Goal: Information Seeking & Learning: Learn about a topic

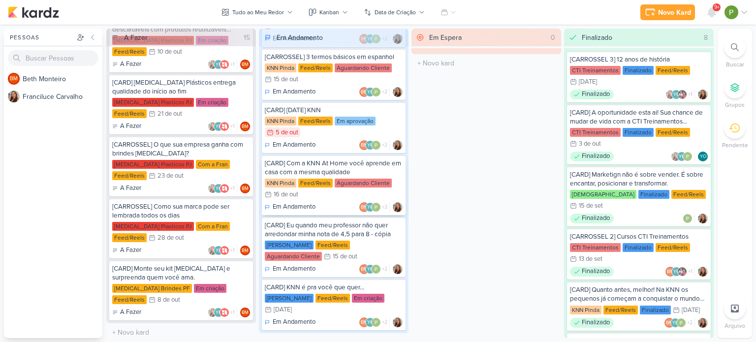
scroll to position [148, 0]
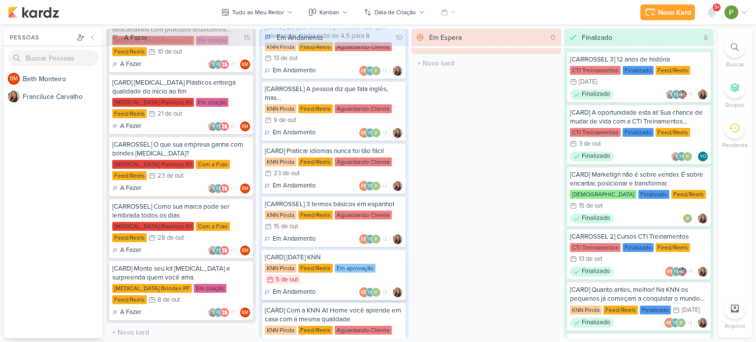
click at [354, 264] on div "Em aprovação" at bounding box center [354, 268] width 41 height 9
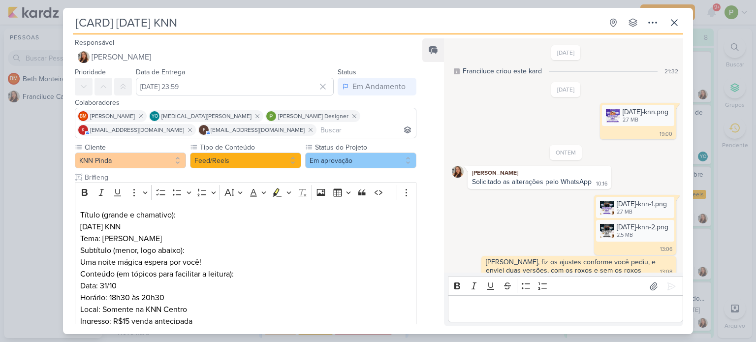
scroll to position [61, 0]
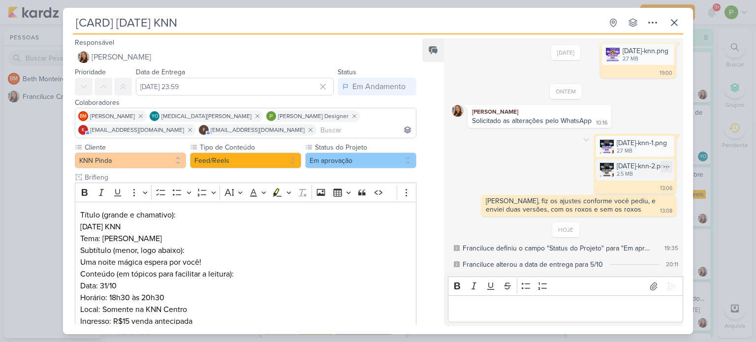
click at [596, 161] on div "halloween-knn-2.png 2.5 MB" at bounding box center [635, 169] width 78 height 21
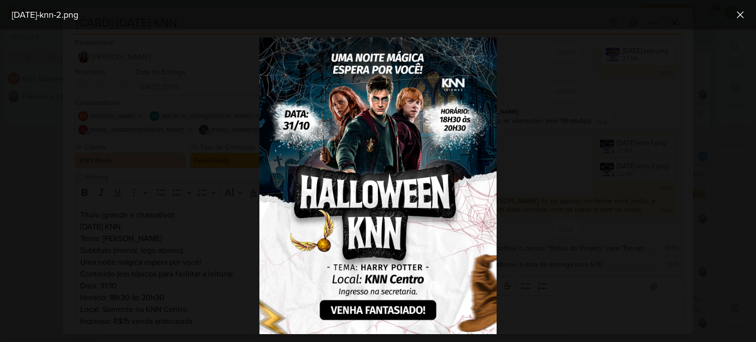
click at [593, 161] on div at bounding box center [378, 186] width 756 height 312
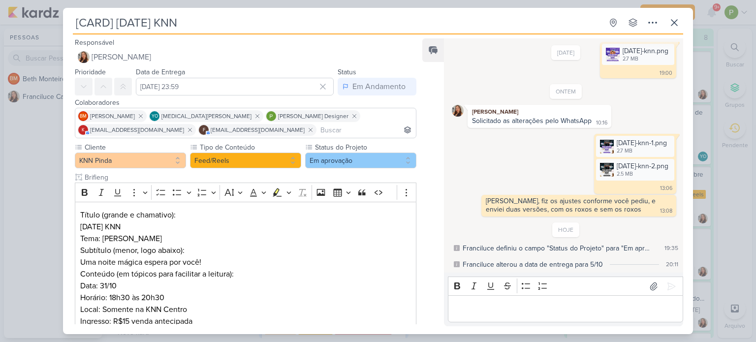
click at [27, 168] on div "[CARD] Halloween KNN Criado por Franciluce" at bounding box center [378, 171] width 756 height 342
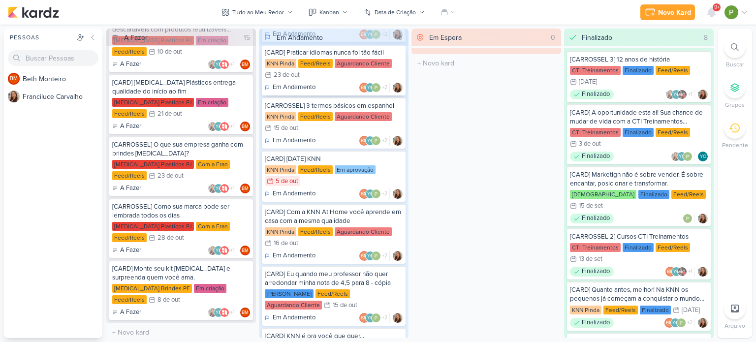
scroll to position [295, 0]
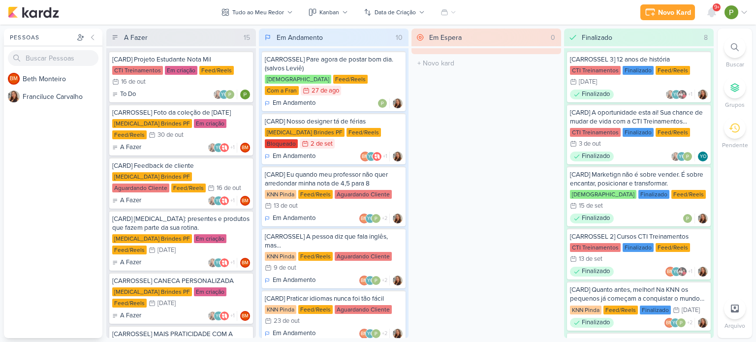
scroll to position [49, 0]
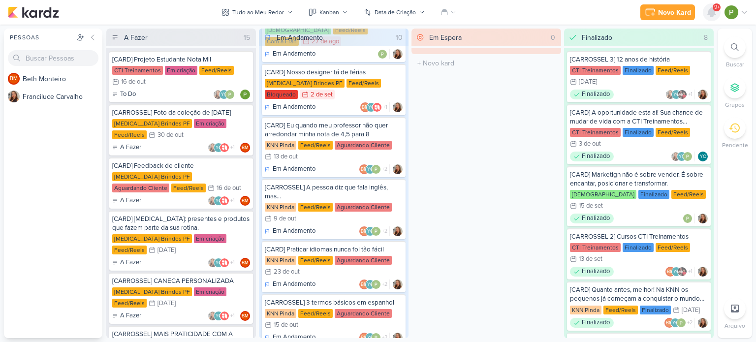
click at [707, 13] on icon at bounding box center [711, 12] width 12 height 12
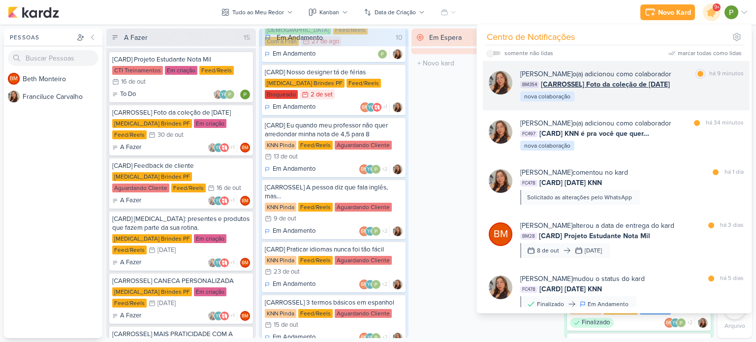
click at [675, 89] on div "BM354 [CARROSSEL] Foto da coleção de [DATE]" at bounding box center [631, 84] width 223 height 10
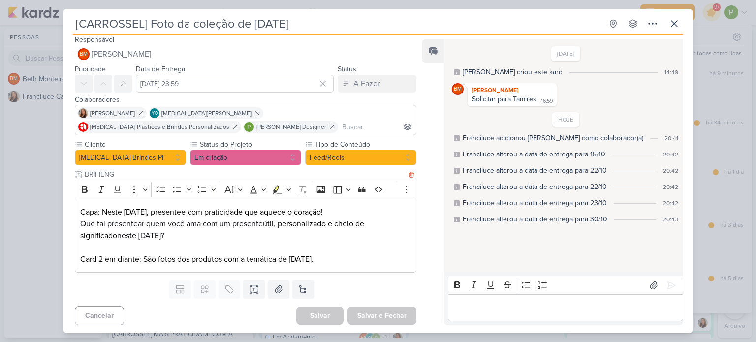
scroll to position [5, 0]
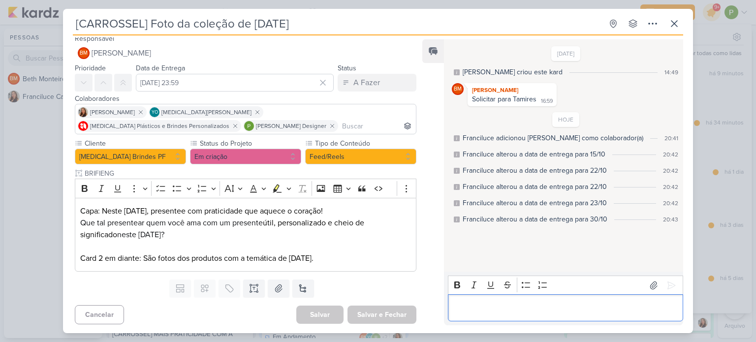
click at [468, 307] on p "Editor editing area: main" at bounding box center [565, 308] width 225 height 12
click at [28, 181] on div "[CARROSSEL] Foto da coleção de [DATE] Criado por [PERSON_NAME]" at bounding box center [378, 171] width 756 height 342
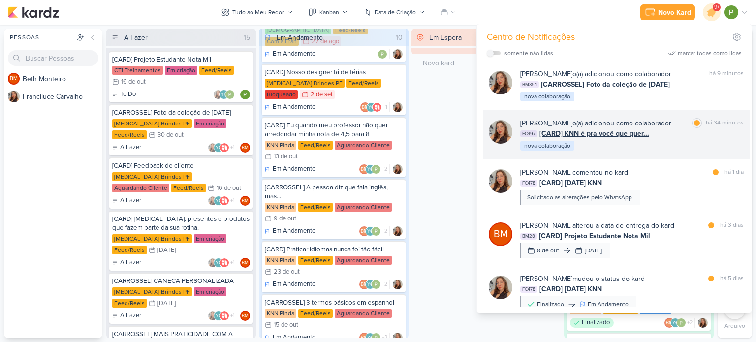
click at [676, 132] on div "FC497 [CARD] KNN é pra você que quer..." at bounding box center [631, 133] width 223 height 10
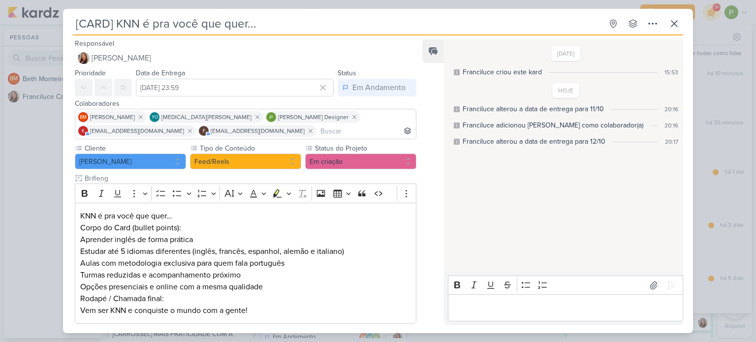
click at [22, 187] on div "[CARD] KNN é pra você que quer... Criado por Franciluce" at bounding box center [378, 171] width 756 height 342
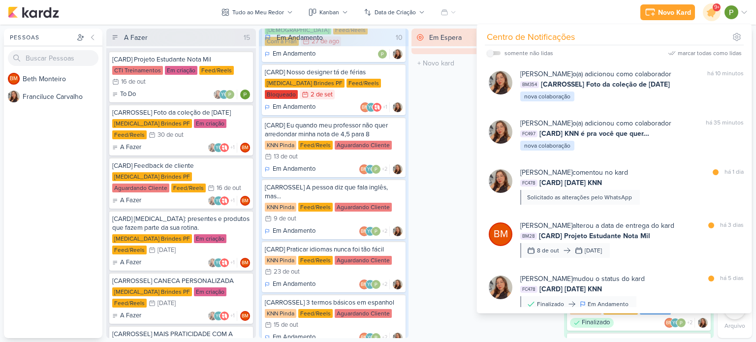
click at [42, 212] on div "BM B e t h M o n t e i r o F r a n c i l u c e C a r v a l h o" at bounding box center [53, 204] width 98 height 268
